Goal: Transaction & Acquisition: Book appointment/travel/reservation

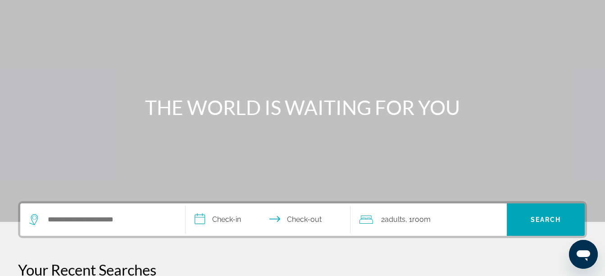
scroll to position [135, 0]
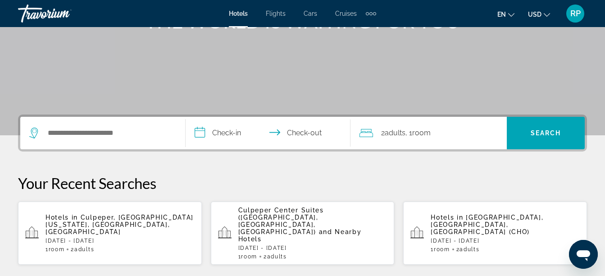
click at [77, 214] on span "Culpeper, [GEOGRAPHIC_DATA][US_STATE], [GEOGRAPHIC_DATA], [GEOGRAPHIC_DATA]" at bounding box center [119, 224] width 148 height 22
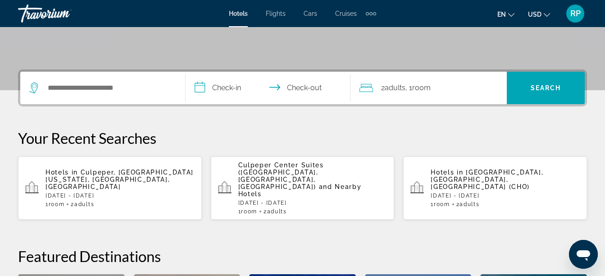
click at [453, 172] on span "[GEOGRAPHIC_DATA], [GEOGRAPHIC_DATA], [GEOGRAPHIC_DATA] (CHO)" at bounding box center [486, 179] width 113 height 22
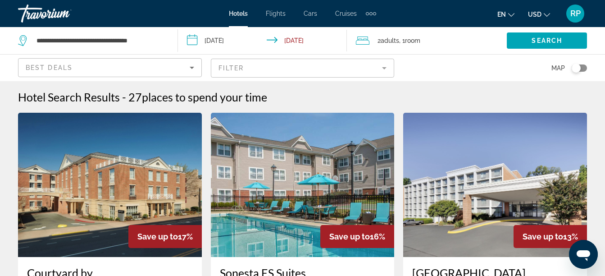
click at [362, 66] on mat-form-field "Filter" at bounding box center [303, 68] width 184 height 19
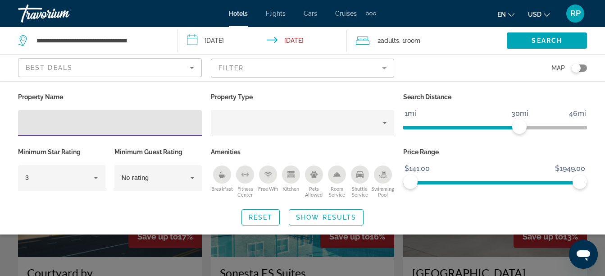
click at [222, 177] on icon "Breakfast" at bounding box center [222, 176] width 7 height 4
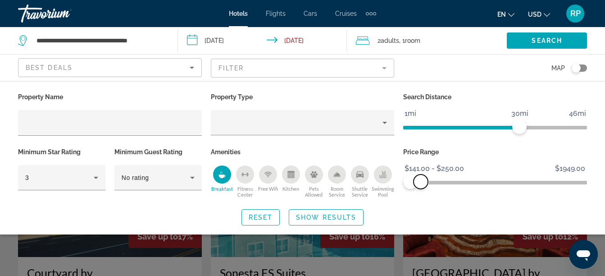
drag, startPoint x: 579, startPoint y: 179, endPoint x: 421, endPoint y: 190, distance: 158.9
click at [421, 190] on div "Price Range $141.00 $1949.00 $141.00 $250.00 $141.00 - $250.00" at bounding box center [494, 172] width 193 height 54
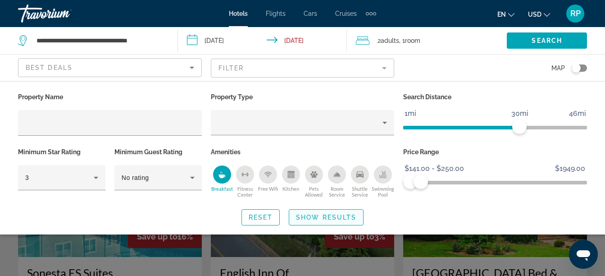
click at [326, 217] on span "Show Results" at bounding box center [326, 216] width 60 height 7
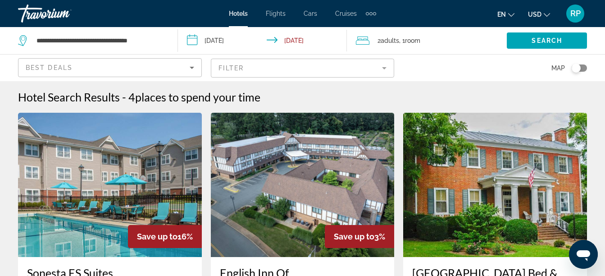
click at [576, 70] on div "Toggle map" at bounding box center [575, 67] width 9 height 9
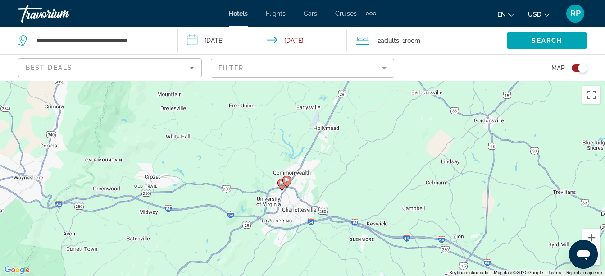
drag, startPoint x: 293, startPoint y: 244, endPoint x: 324, endPoint y: 191, distance: 61.2
click at [324, 191] on div "To activate drag with keyboard, press Alt + Enter. Once in keyboard drag state,…" at bounding box center [302, 178] width 605 height 195
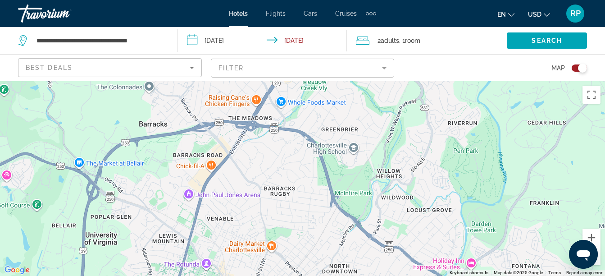
drag, startPoint x: 255, startPoint y: 137, endPoint x: 267, endPoint y: 294, distance: 157.2
click at [267, 275] on html "**********" at bounding box center [302, 138] width 605 height 276
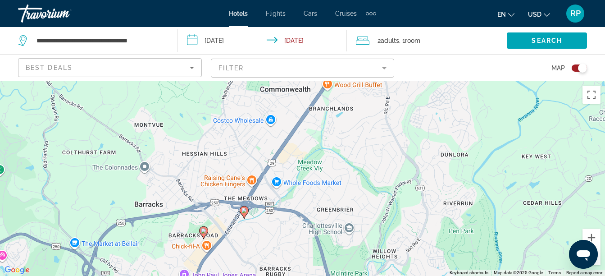
drag, startPoint x: 263, startPoint y: 173, endPoint x: 258, endPoint y: 258, distance: 84.8
click at [258, 258] on div "To activate drag with keyboard, press Alt + Enter. Once in keyboard drag state,…" at bounding box center [302, 178] width 605 height 195
click at [205, 228] on image "Main content" at bounding box center [203, 230] width 5 height 5
